Goal: Navigation & Orientation: Find specific page/section

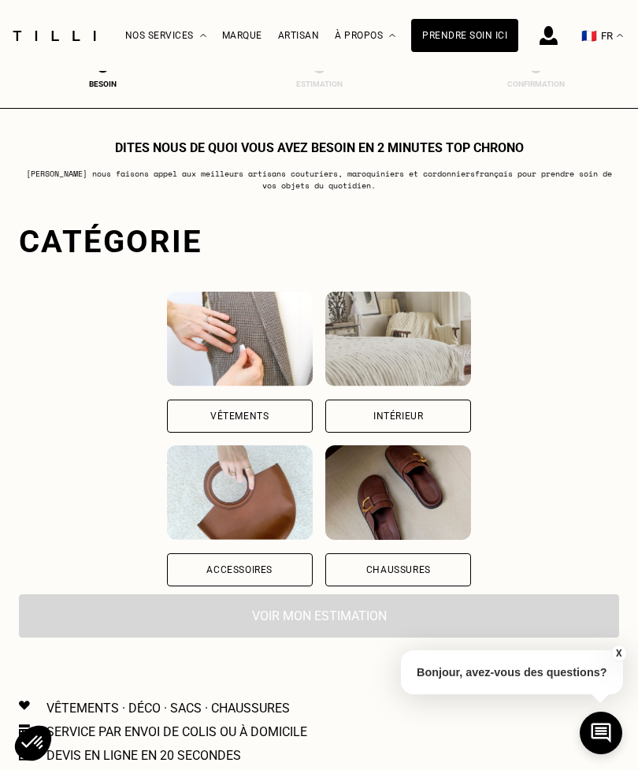
click at [232, 415] on div "Vêtements" at bounding box center [240, 415] width 146 height 33
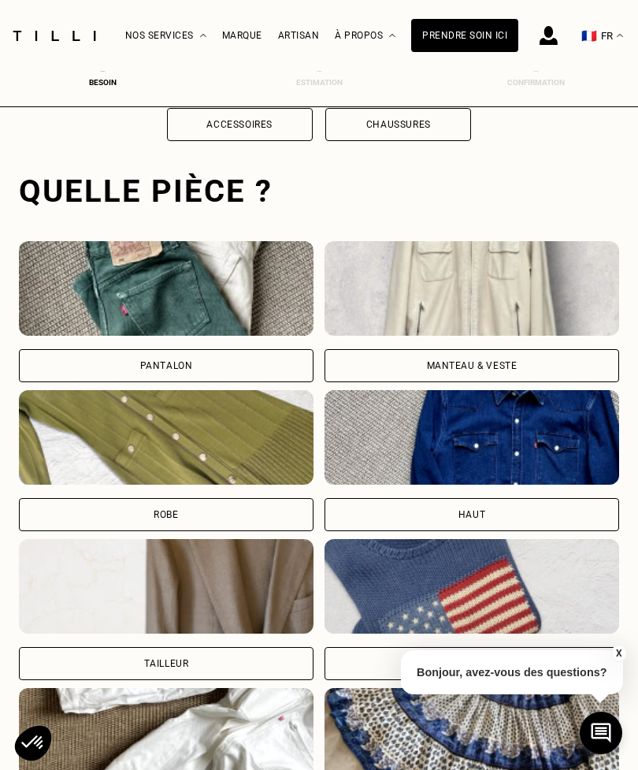
scroll to position [486, 0]
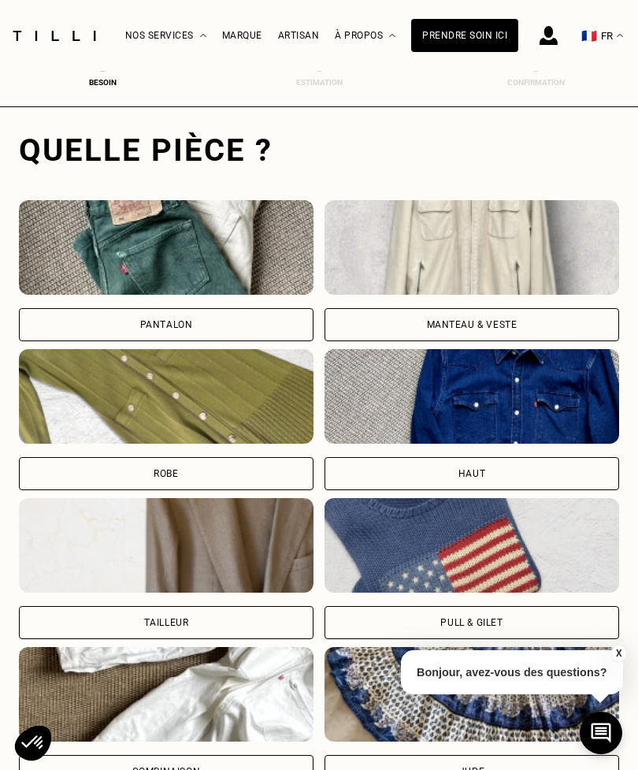
click at [262, 332] on div "Pantalon" at bounding box center [166, 324] width 295 height 33
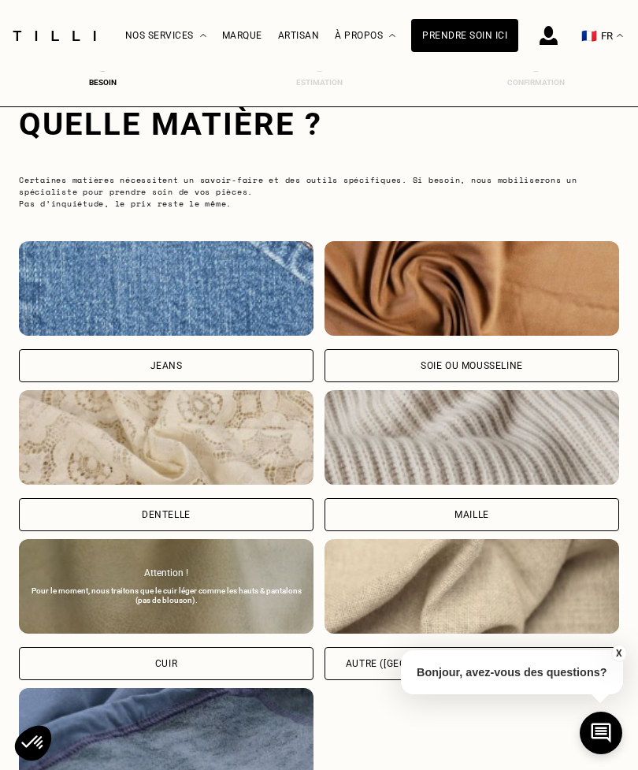
scroll to position [1497, 0]
click at [246, 372] on div "Jeans" at bounding box center [166, 366] width 295 height 33
select select "FR"
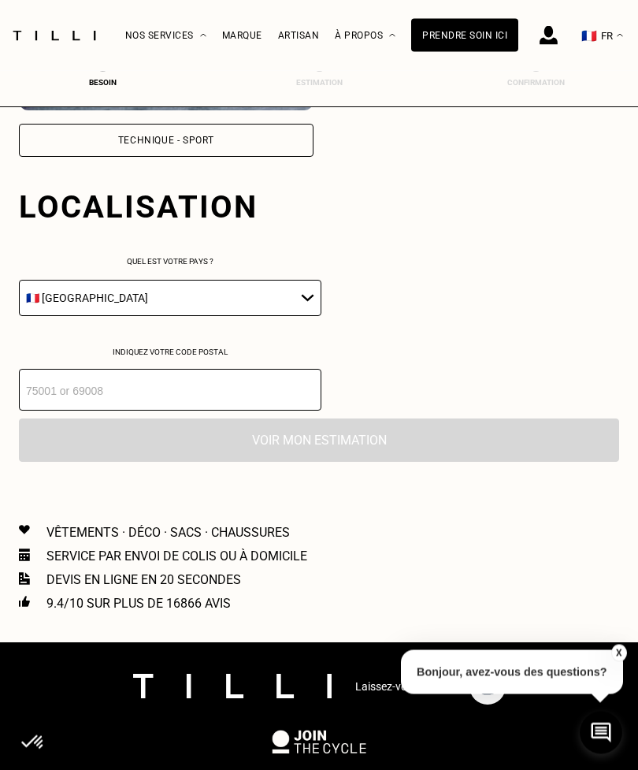
scroll to position [2230, 0]
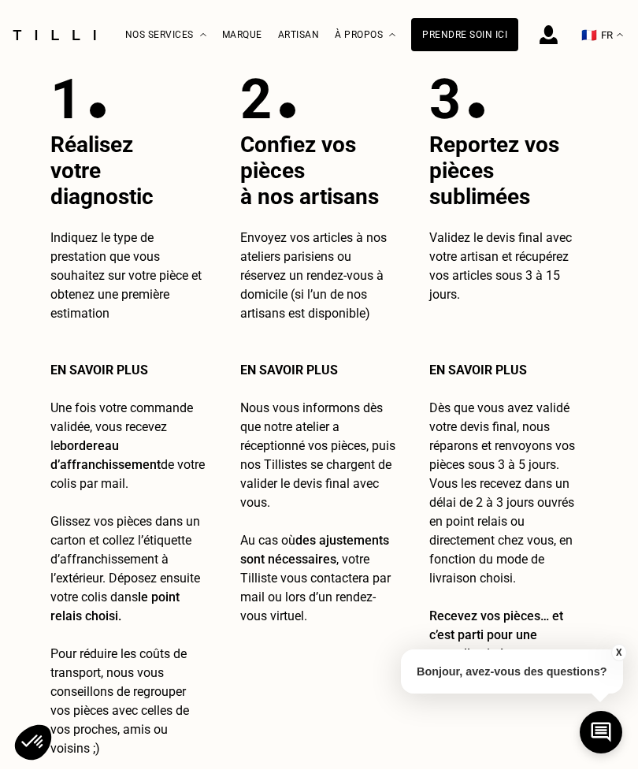
scroll to position [1577, 0]
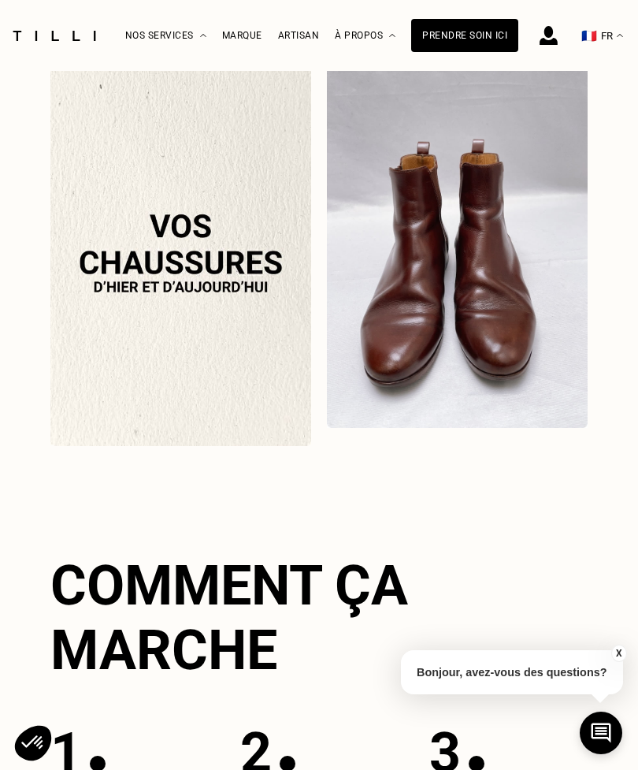
select select "FR"
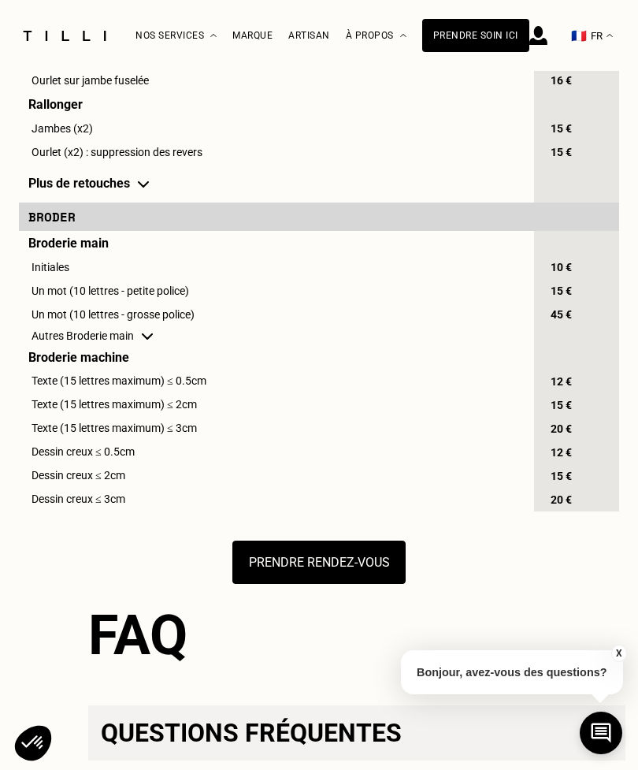
scroll to position [834, 0]
